Goal: Check status: Check status

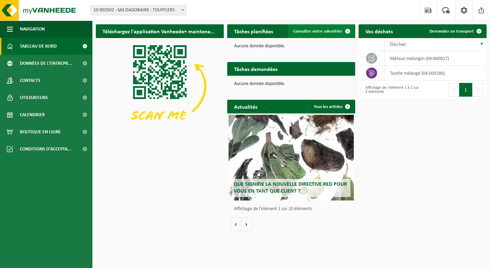
click at [307, 31] on span "Consulter votre calendrier" at bounding box center [317, 31] width 49 height 4
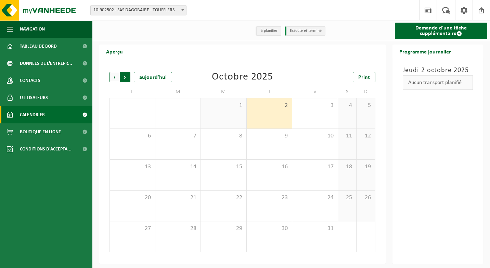
click at [111, 78] on span "Précédent" at bounding box center [115, 77] width 10 height 10
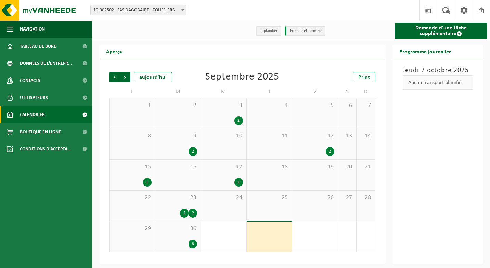
click at [178, 236] on div "30 3" at bounding box center [178, 236] width 46 height 30
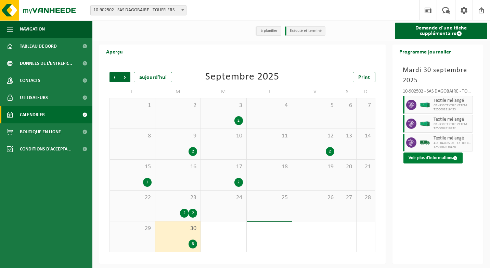
click at [450, 157] on button "Voir plus d'informations" at bounding box center [432, 157] width 59 height 11
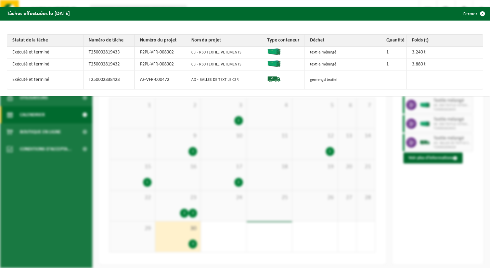
click at [312, 135] on div "Tâches effectuées le 2025-09-30 Fermer Statut de la tâche Numéro de tâche Numér…" at bounding box center [245, 134] width 490 height 268
